Goal: Task Accomplishment & Management: Use online tool/utility

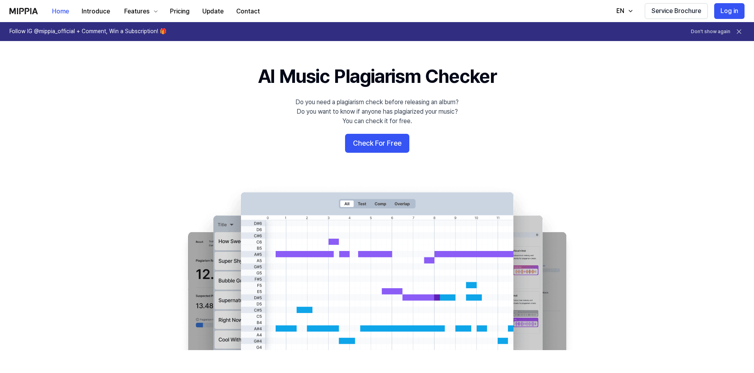
scroll to position [79, 0]
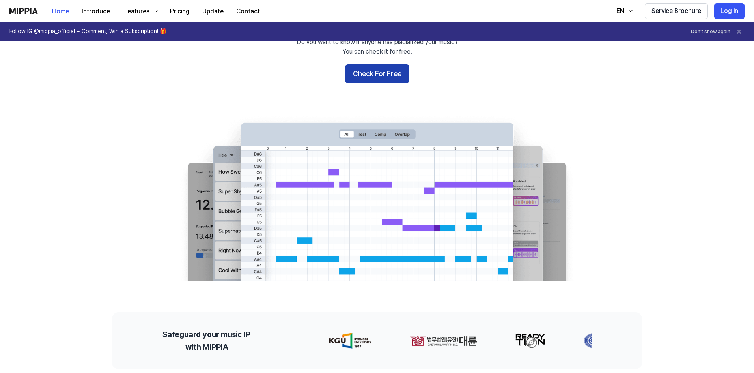
click at [364, 76] on button "Check For Free" at bounding box center [377, 73] width 64 height 19
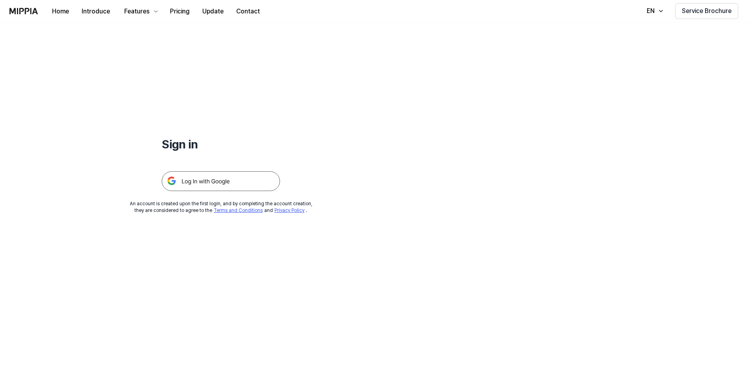
click at [200, 178] on img at bounding box center [221, 181] width 118 height 20
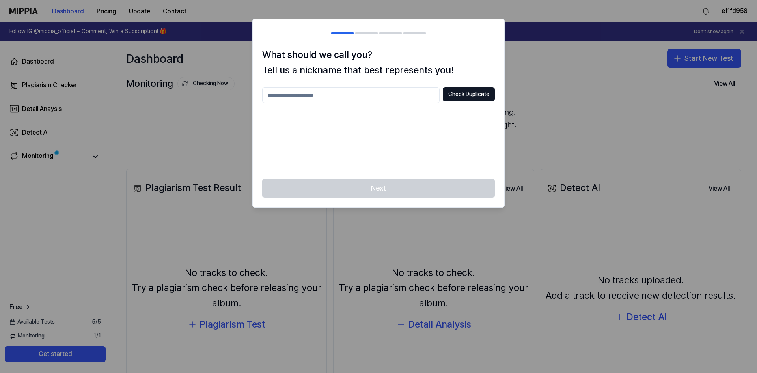
click at [442, 191] on div "Next" at bounding box center [379, 193] width 252 height 28
click at [379, 105] on div "Check Duplicate" at bounding box center [378, 128] width 233 height 82
click at [378, 92] on input "text" at bounding box center [351, 95] width 178 height 16
type input "*****"
click at [468, 93] on button "Check Duplicate" at bounding box center [469, 94] width 52 height 14
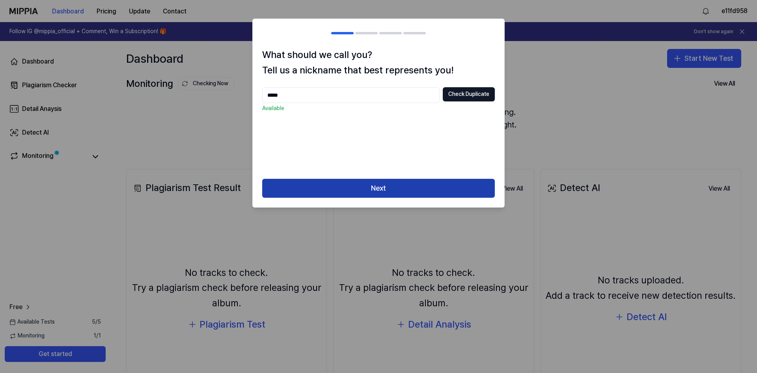
click at [370, 187] on button "Next" at bounding box center [378, 188] width 233 height 19
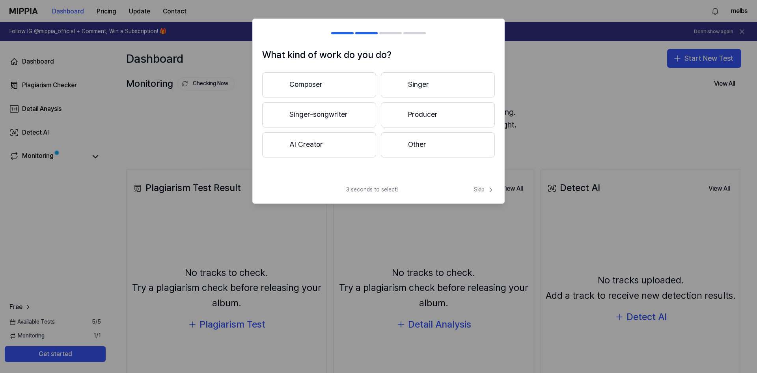
click at [322, 148] on button "AI Creator" at bounding box center [319, 144] width 114 height 25
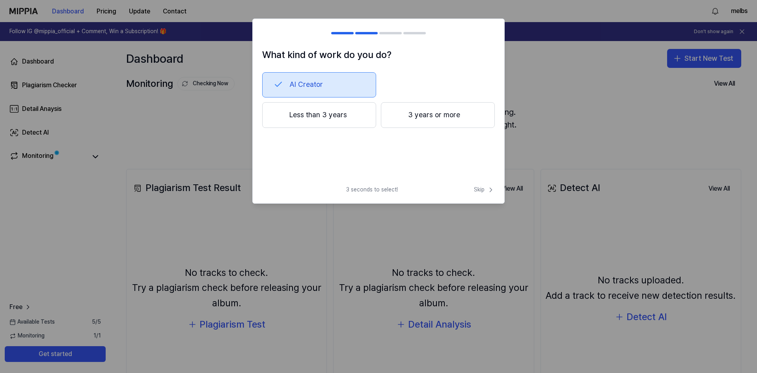
click at [314, 85] on button "AI Creator" at bounding box center [319, 84] width 114 height 25
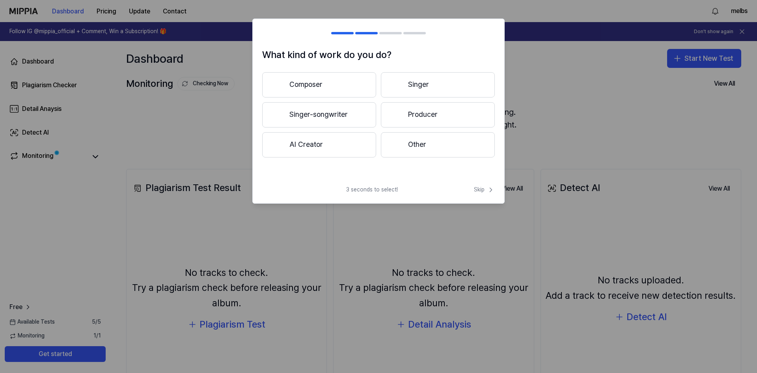
click at [323, 138] on button "AI Creator" at bounding box center [319, 144] width 114 height 25
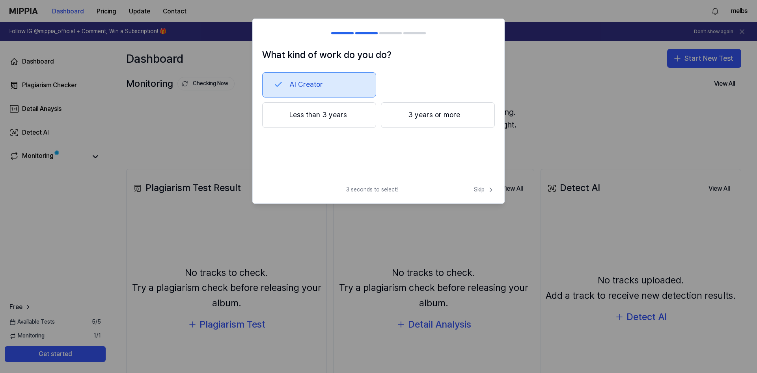
click at [311, 123] on button "Less than 3 years" at bounding box center [319, 115] width 114 height 26
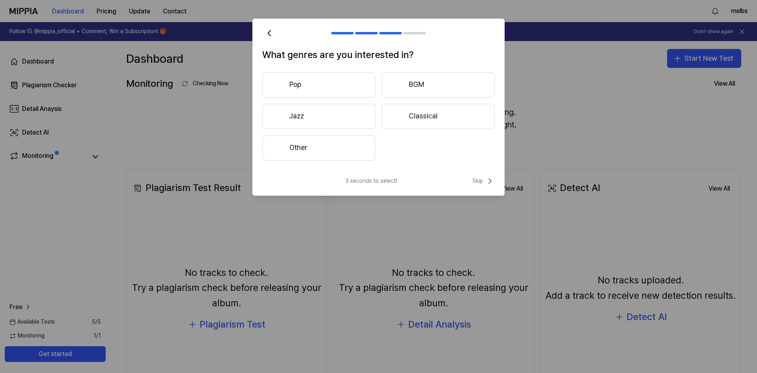
click at [316, 156] on button "Other" at bounding box center [318, 147] width 113 height 25
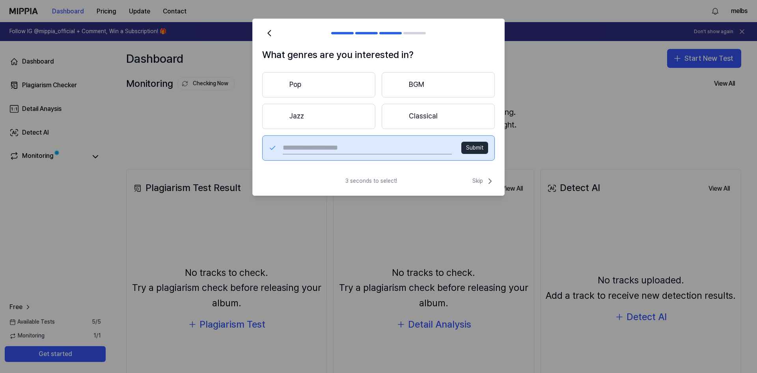
click at [361, 91] on button "Pop" at bounding box center [318, 84] width 113 height 25
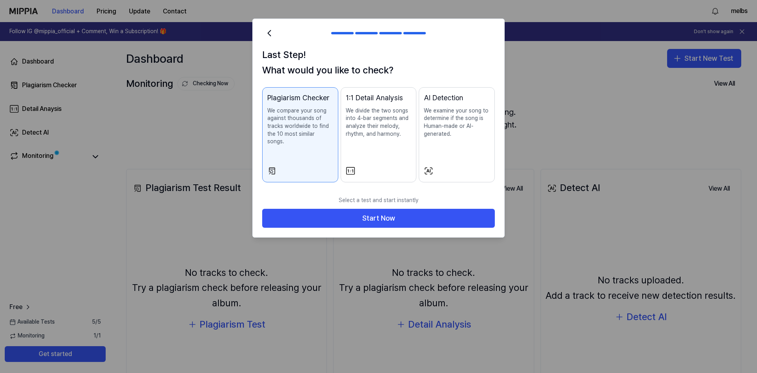
click at [393, 142] on div "1:1 Detail Analysis We divide the two songs into 4-bar segments and analyze the…" at bounding box center [379, 122] width 66 height 61
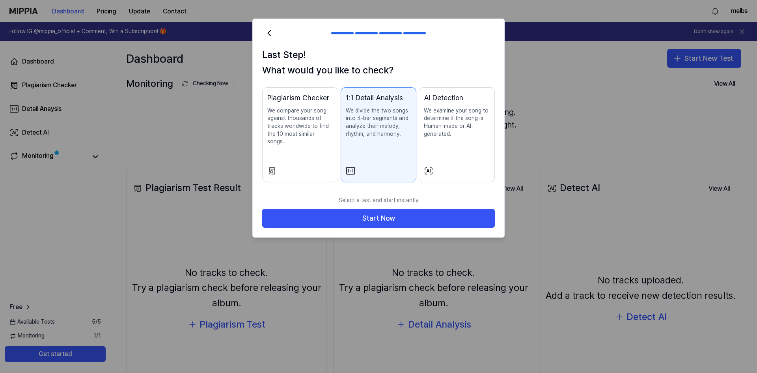
click at [454, 129] on p "We examine your song to determine if the song is Human-made or AI-generated." at bounding box center [457, 122] width 66 height 31
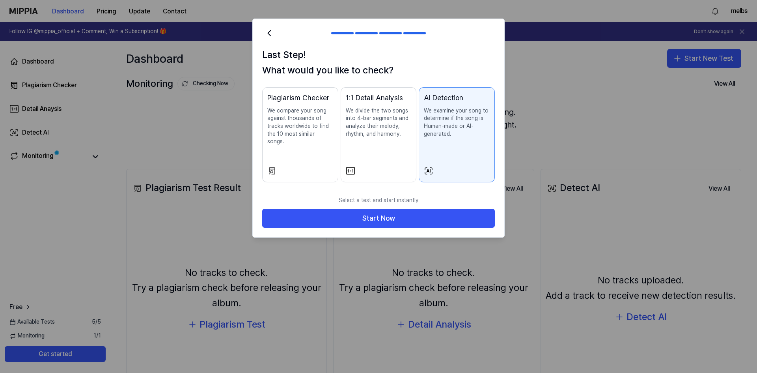
click at [308, 129] on p "We compare your song against thousands of tracks worldwide to find the 10 most …" at bounding box center [300, 126] width 66 height 39
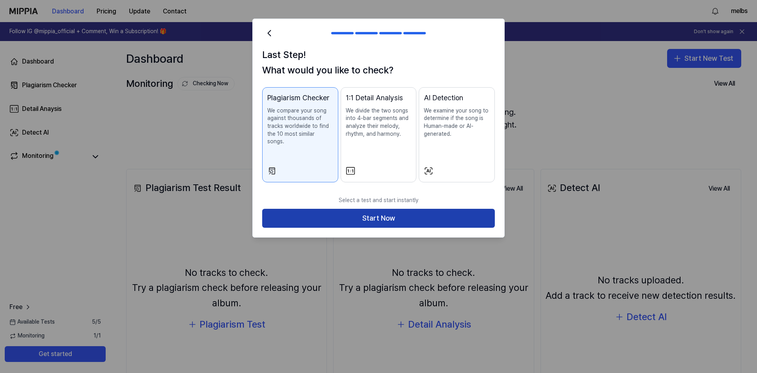
click at [357, 213] on button "Start Now" at bounding box center [378, 218] width 233 height 19
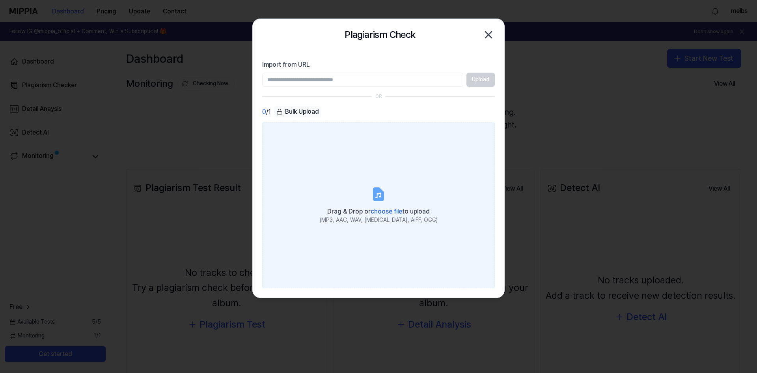
click at [384, 208] on span "choose file" at bounding box center [387, 211] width 32 height 7
click at [0, 0] on input "Drag & Drop or choose file to upload (MP3, AAC, WAV, [MEDICAL_DATA], AIFF, OGG)" at bounding box center [0, 0] width 0 height 0
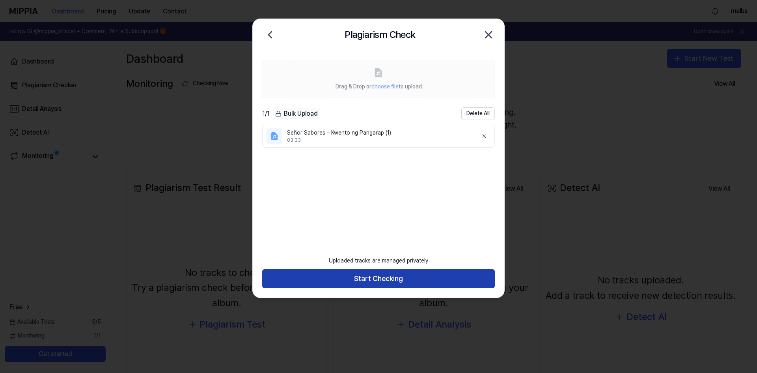
click at [396, 274] on button "Start Checking" at bounding box center [378, 278] width 233 height 19
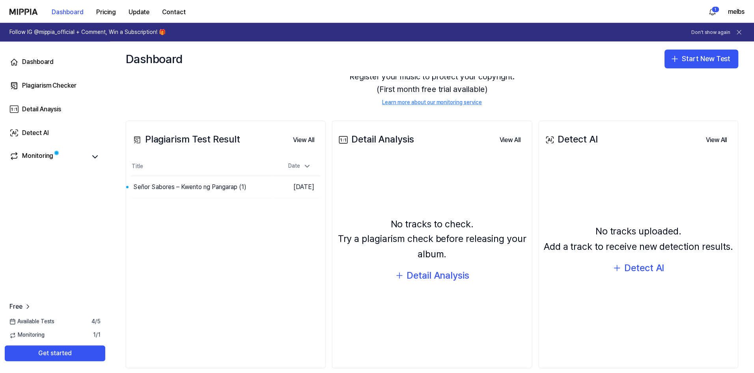
scroll to position [60, 0]
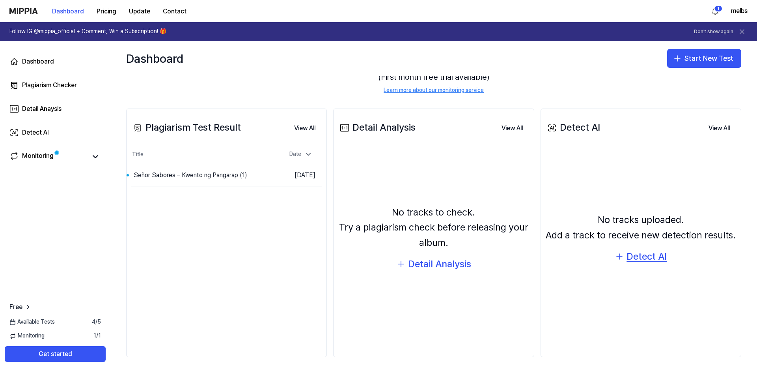
click at [634, 260] on div "Detect AI" at bounding box center [647, 256] width 40 height 15
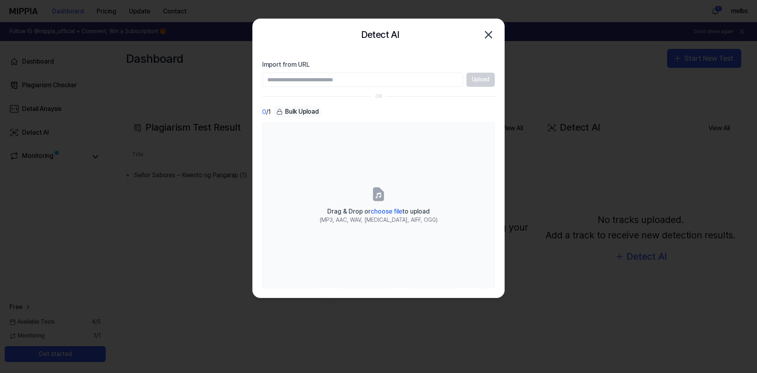
click at [491, 26] on div "Detect AI Close" at bounding box center [379, 35] width 252 height 32
click at [487, 33] on icon "button" at bounding box center [489, 35] width 6 height 6
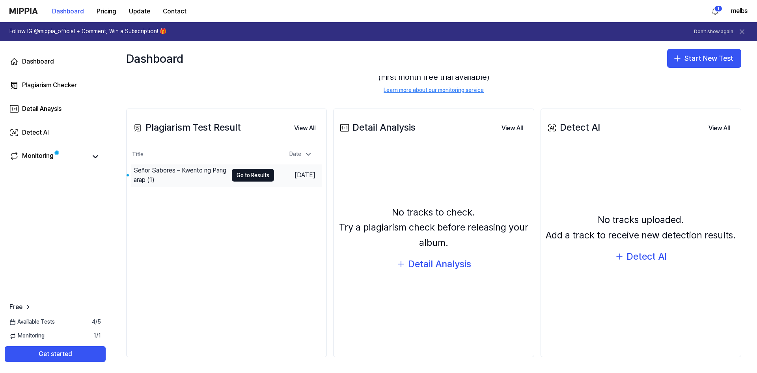
click at [191, 180] on div "Señor Sabores – Kwento ng Pangarap (1)" at bounding box center [181, 175] width 94 height 19
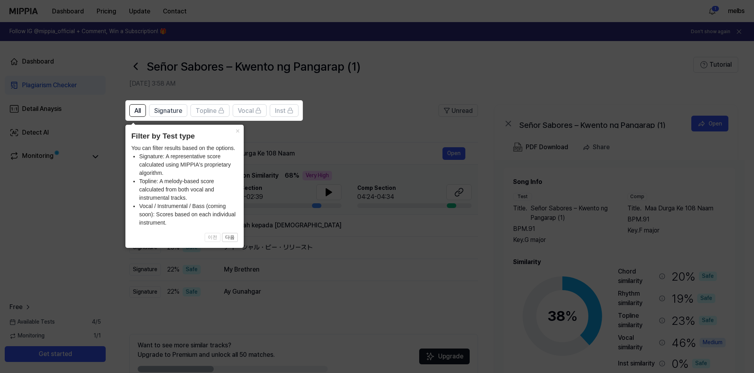
click at [384, 153] on icon at bounding box center [378, 186] width 757 height 373
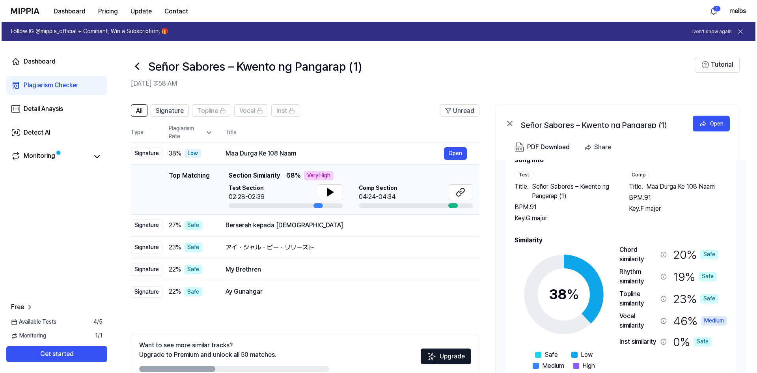
scroll to position [34, 0]
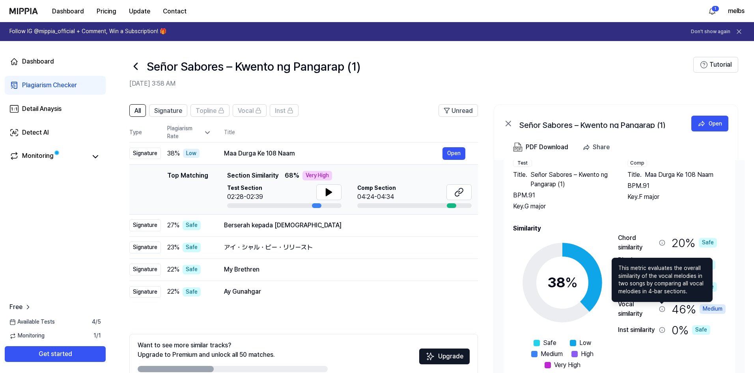
click at [664, 309] on icon at bounding box center [662, 309] width 6 height 6
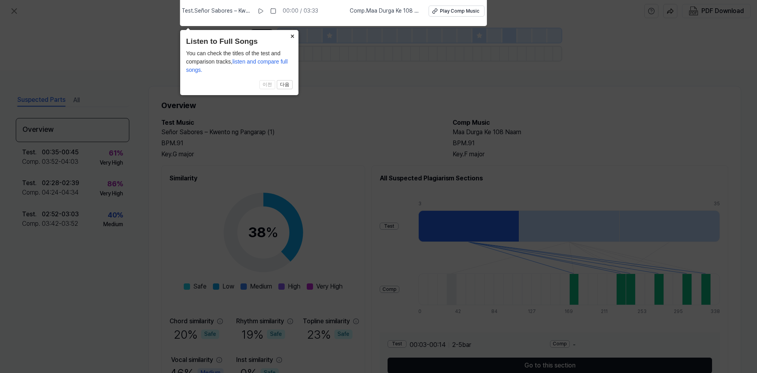
click at [292, 37] on button "×" at bounding box center [292, 35] width 13 height 11
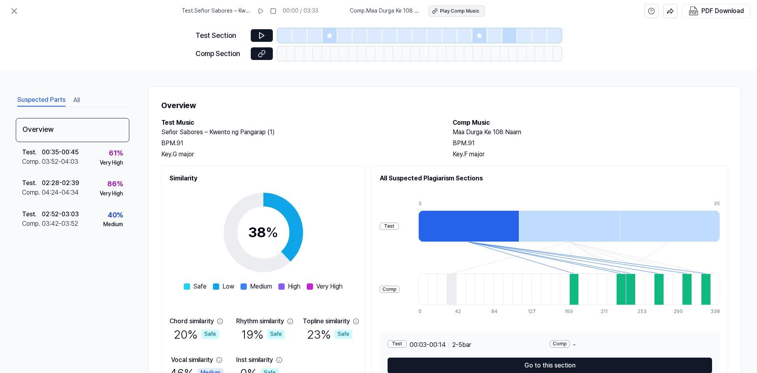
click at [447, 9] on div "Play Comp Music" at bounding box center [459, 11] width 39 height 7
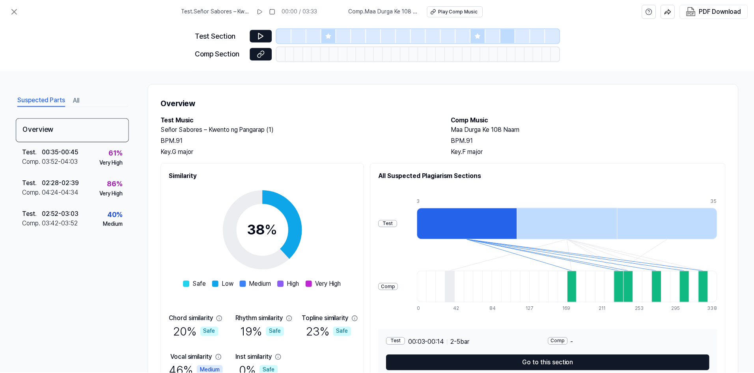
scroll to position [0, 0]
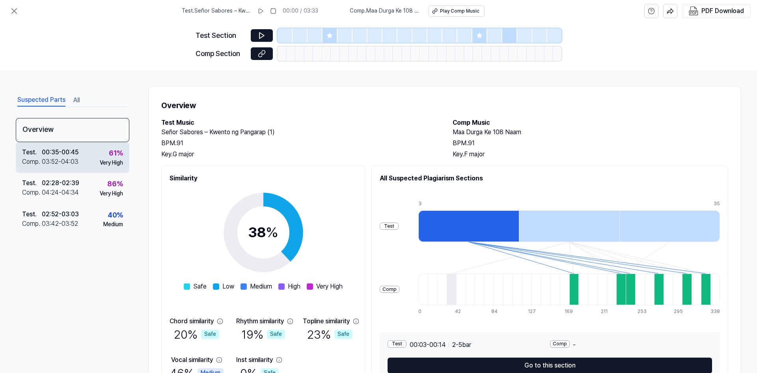
click at [43, 158] on div "03:52 - 04:03" at bounding box center [60, 161] width 37 height 9
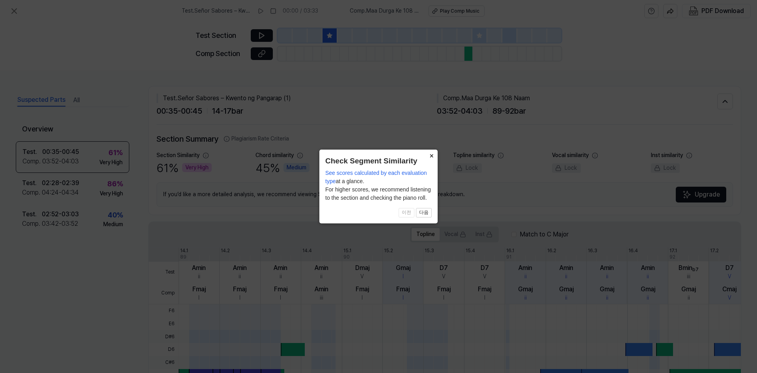
click at [432, 156] on button "×" at bounding box center [431, 155] width 13 height 11
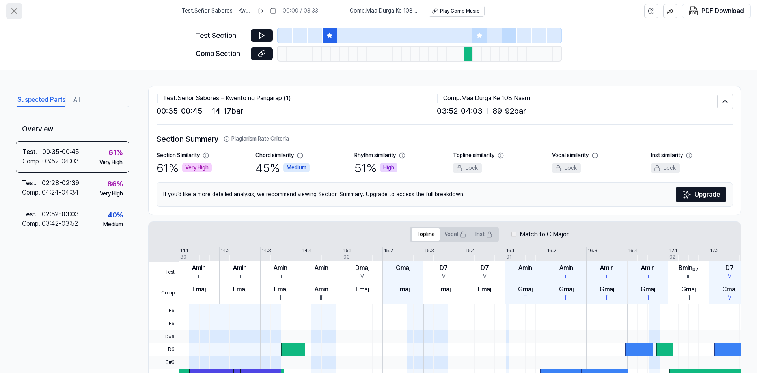
click at [9, 11] on button at bounding box center [14, 11] width 16 height 16
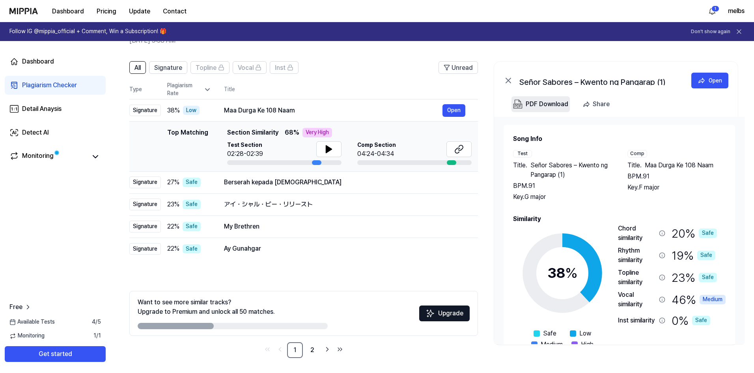
scroll to position [44, 0]
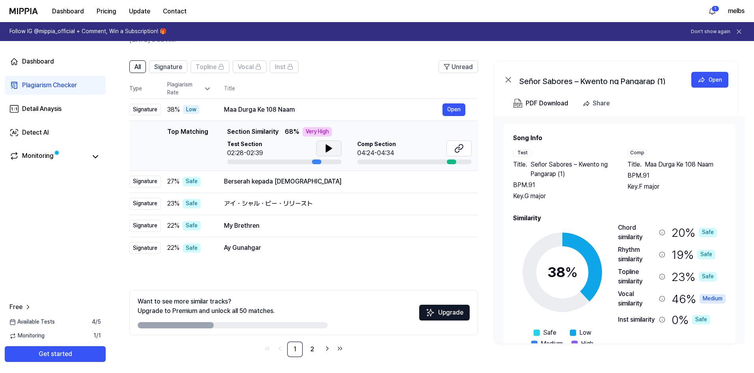
click at [333, 147] on icon at bounding box center [328, 148] width 9 height 9
click at [92, 157] on icon at bounding box center [95, 156] width 9 height 9
click at [92, 159] on icon at bounding box center [95, 156] width 9 height 9
click at [457, 149] on icon at bounding box center [458, 148] width 9 height 9
click at [323, 347] on icon "Go to next page" at bounding box center [327, 348] width 8 height 9
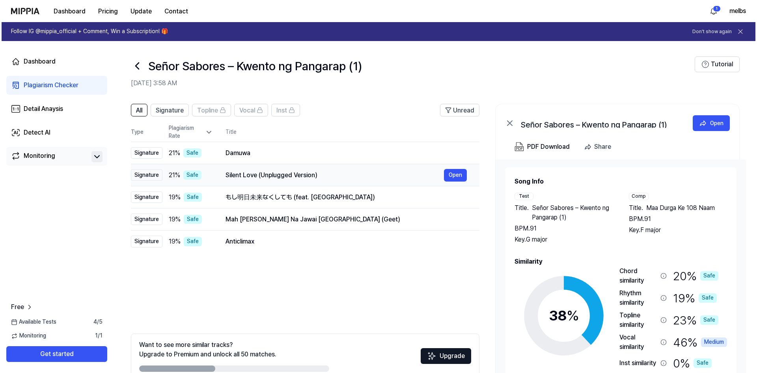
scroll to position [0, 0]
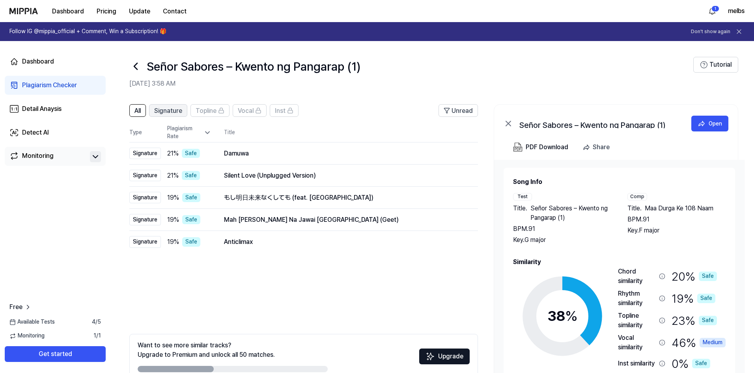
click at [178, 114] on span "Signature" at bounding box center [168, 110] width 28 height 9
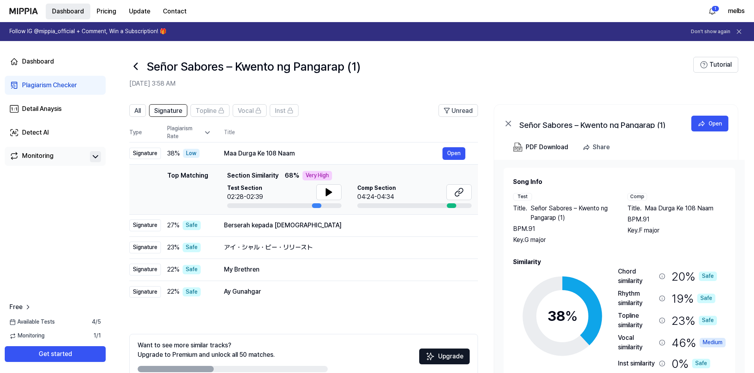
click at [73, 11] on button "Dashboard" at bounding box center [68, 12] width 45 height 16
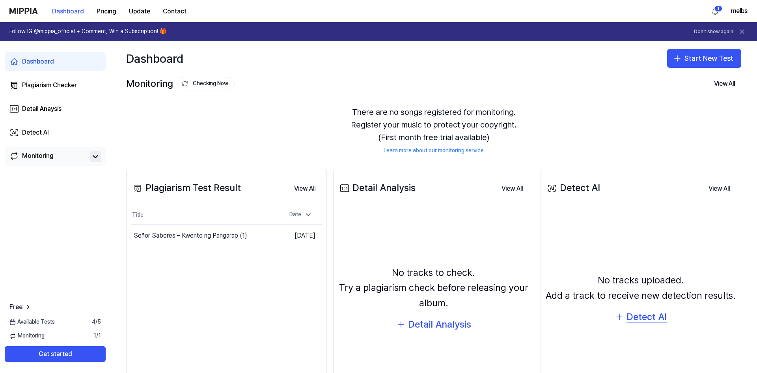
click at [643, 319] on div "Detect AI" at bounding box center [647, 316] width 40 height 15
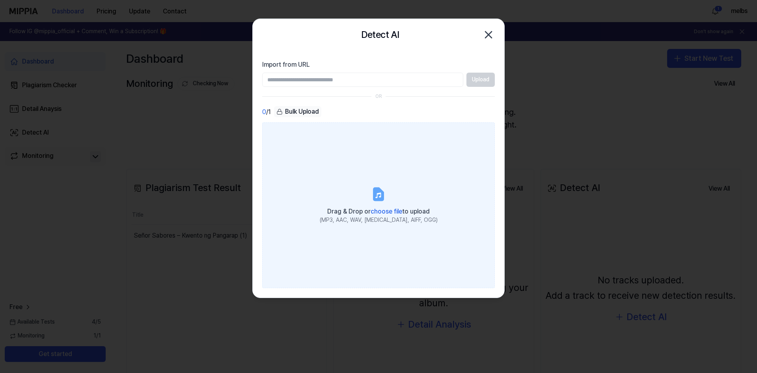
click at [378, 210] on span "choose file" at bounding box center [387, 211] width 32 height 7
click at [0, 0] on input "Drag & Drop or choose file to upload (MP3, AAC, WAV, [MEDICAL_DATA], AIFF, OGG)" at bounding box center [0, 0] width 0 height 0
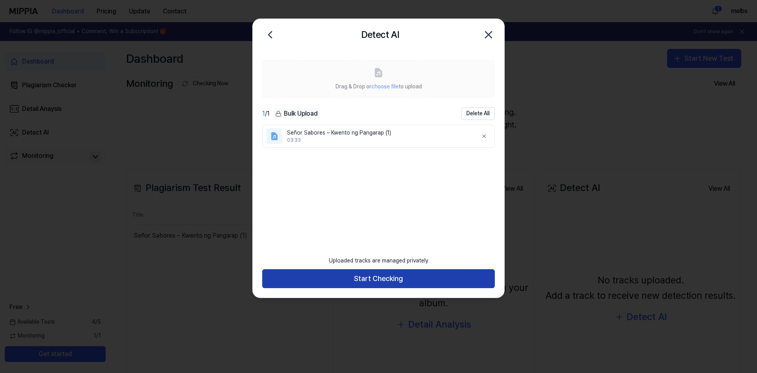
click at [365, 284] on button "Start Checking" at bounding box center [378, 278] width 233 height 19
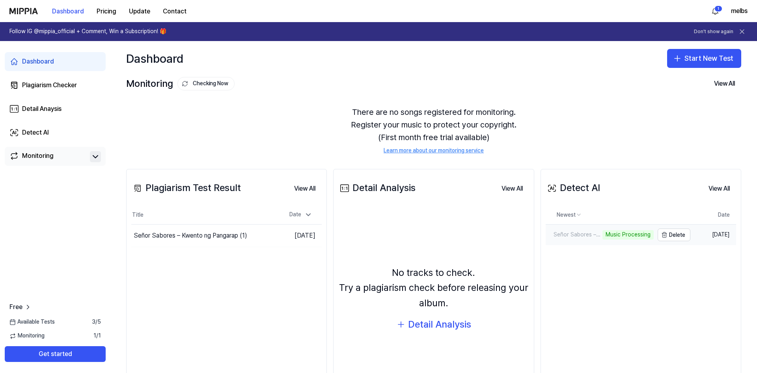
click at [583, 236] on div "Señor Sabores – Kwento ng Pangarap (1)" at bounding box center [573, 235] width 55 height 8
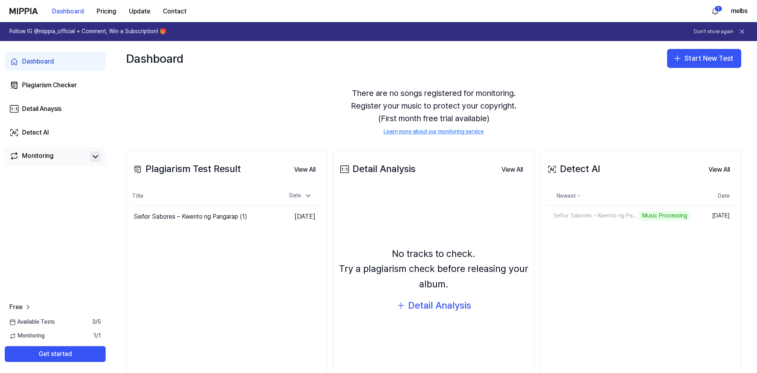
scroll to position [45, 0]
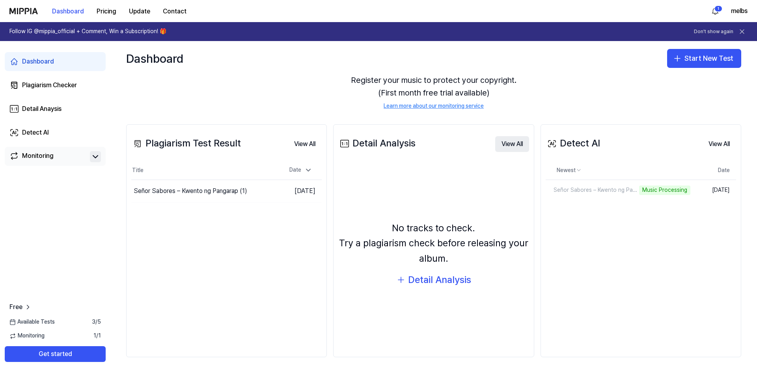
click at [497, 140] on button "View All" at bounding box center [512, 144] width 34 height 16
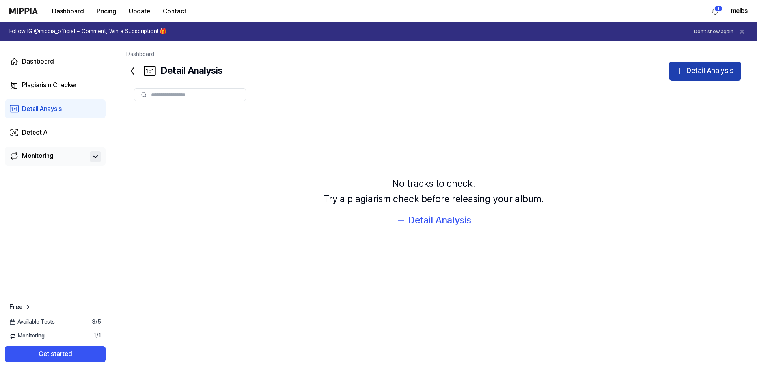
click at [698, 69] on div "Detail Analysis" at bounding box center [710, 70] width 47 height 11
click at [58, 84] on div "Plagiarism Checker" at bounding box center [49, 84] width 55 height 9
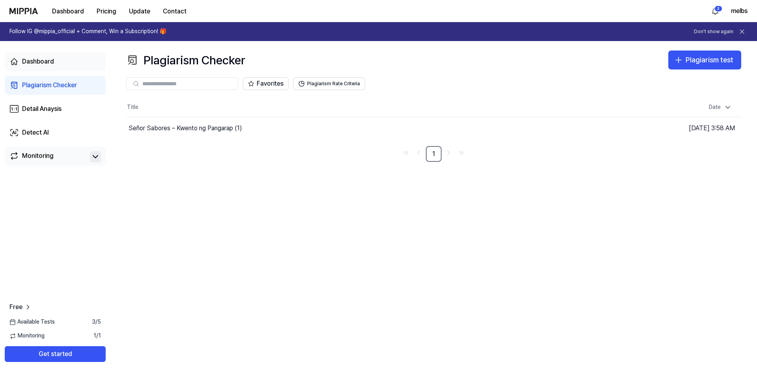
click at [40, 64] on div "Dashboard" at bounding box center [38, 61] width 32 height 9
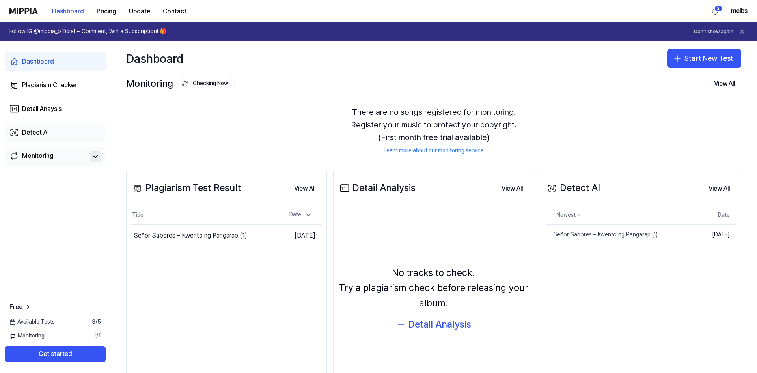
click at [37, 138] on link "Detect AI" at bounding box center [55, 132] width 101 height 19
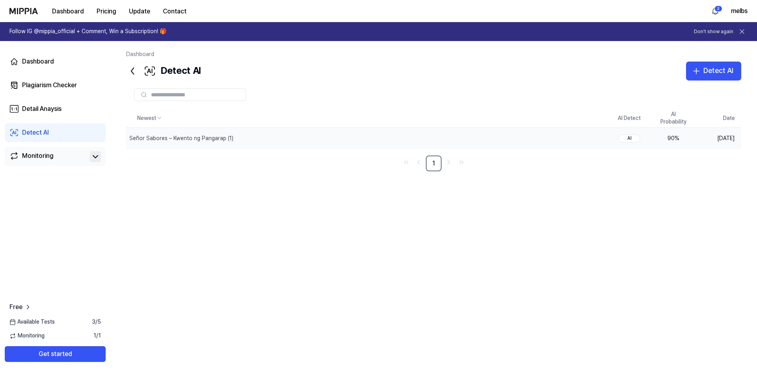
click at [651, 140] on td "AI" at bounding box center [630, 138] width 44 height 21
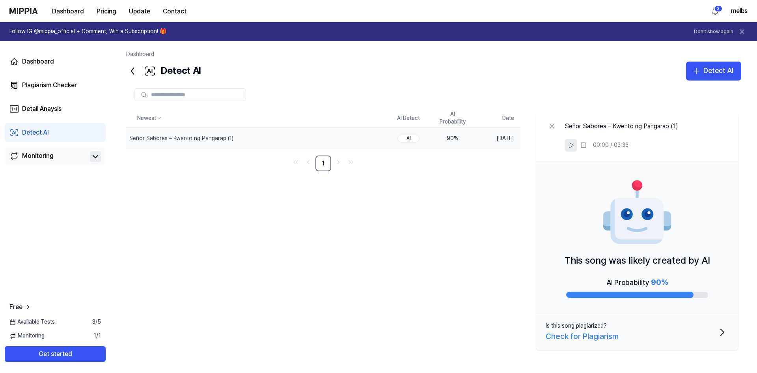
click at [574, 149] on button at bounding box center [571, 145] width 13 height 13
click at [555, 124] on icon at bounding box center [552, 126] width 8 height 8
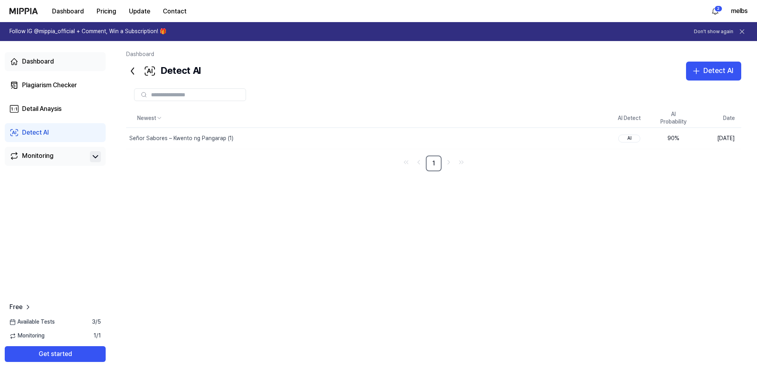
click at [26, 58] on div "Dashboard" at bounding box center [38, 61] width 32 height 9
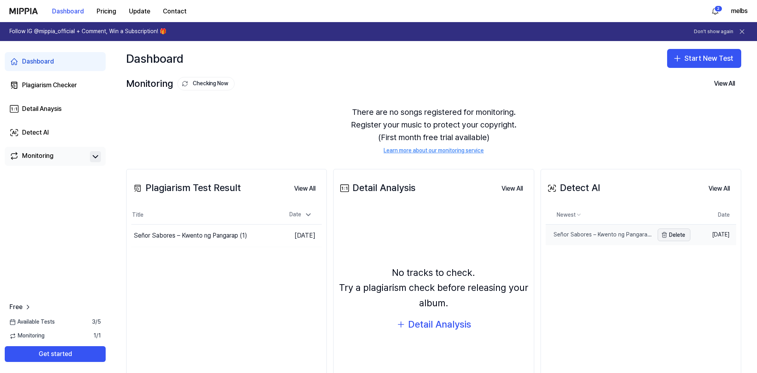
click at [676, 239] on button "Delete" at bounding box center [674, 234] width 33 height 13
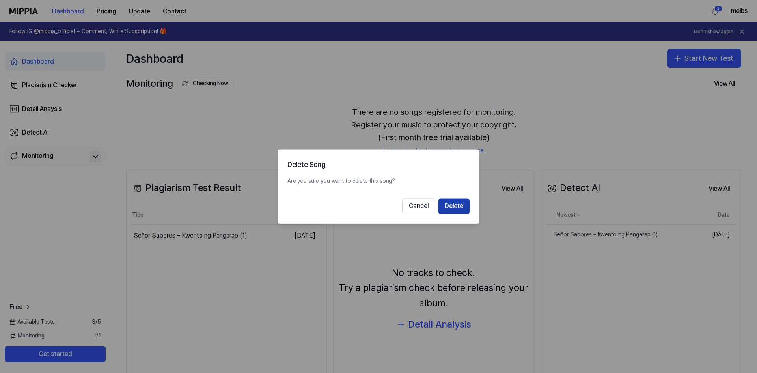
click at [451, 206] on button "Delete" at bounding box center [454, 206] width 31 height 16
